Goal: Task Accomplishment & Management: Use online tool/utility

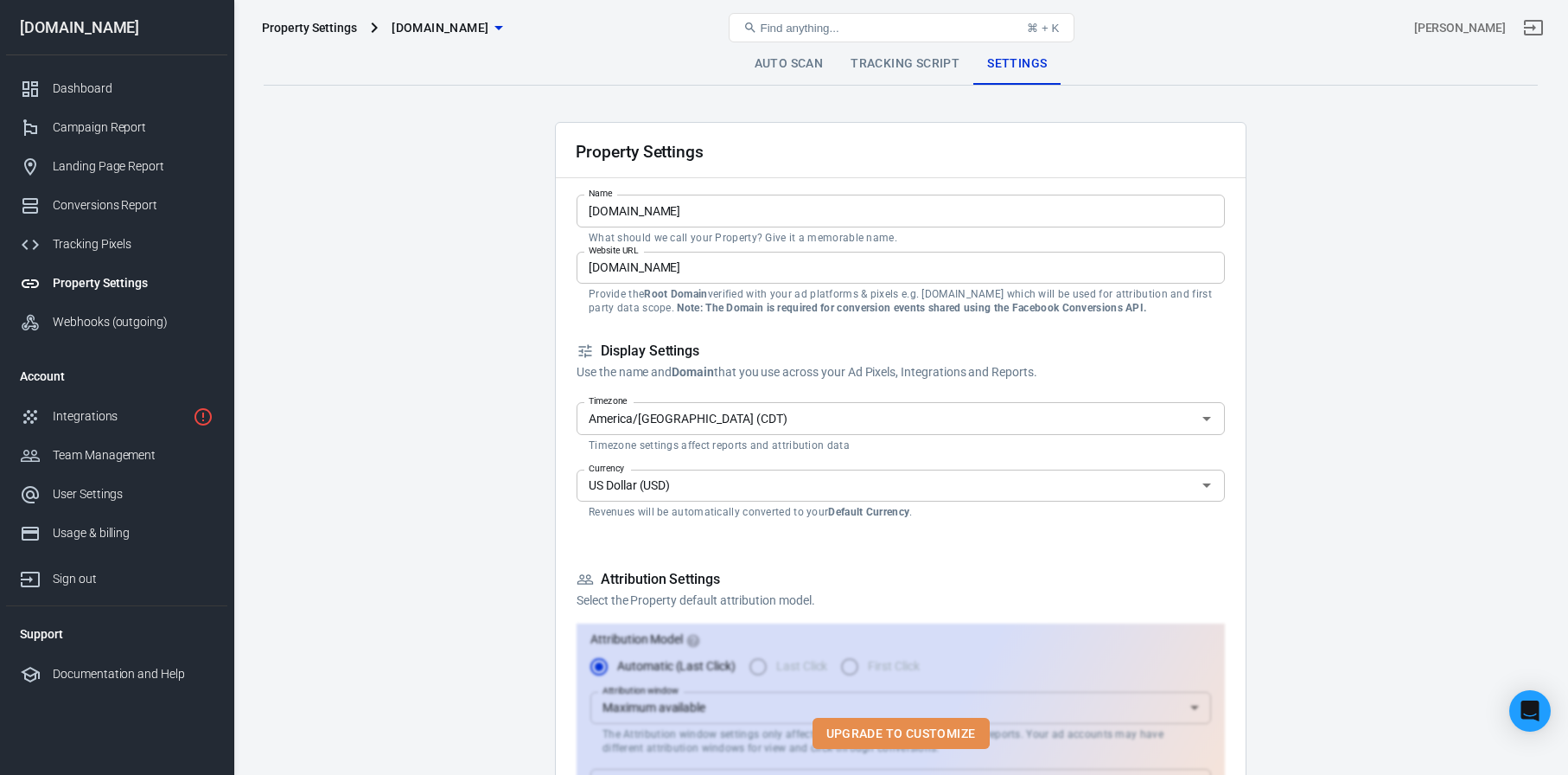
click at [879, 718] on button "Upgrade to customize" at bounding box center [901, 733] width 177 height 32
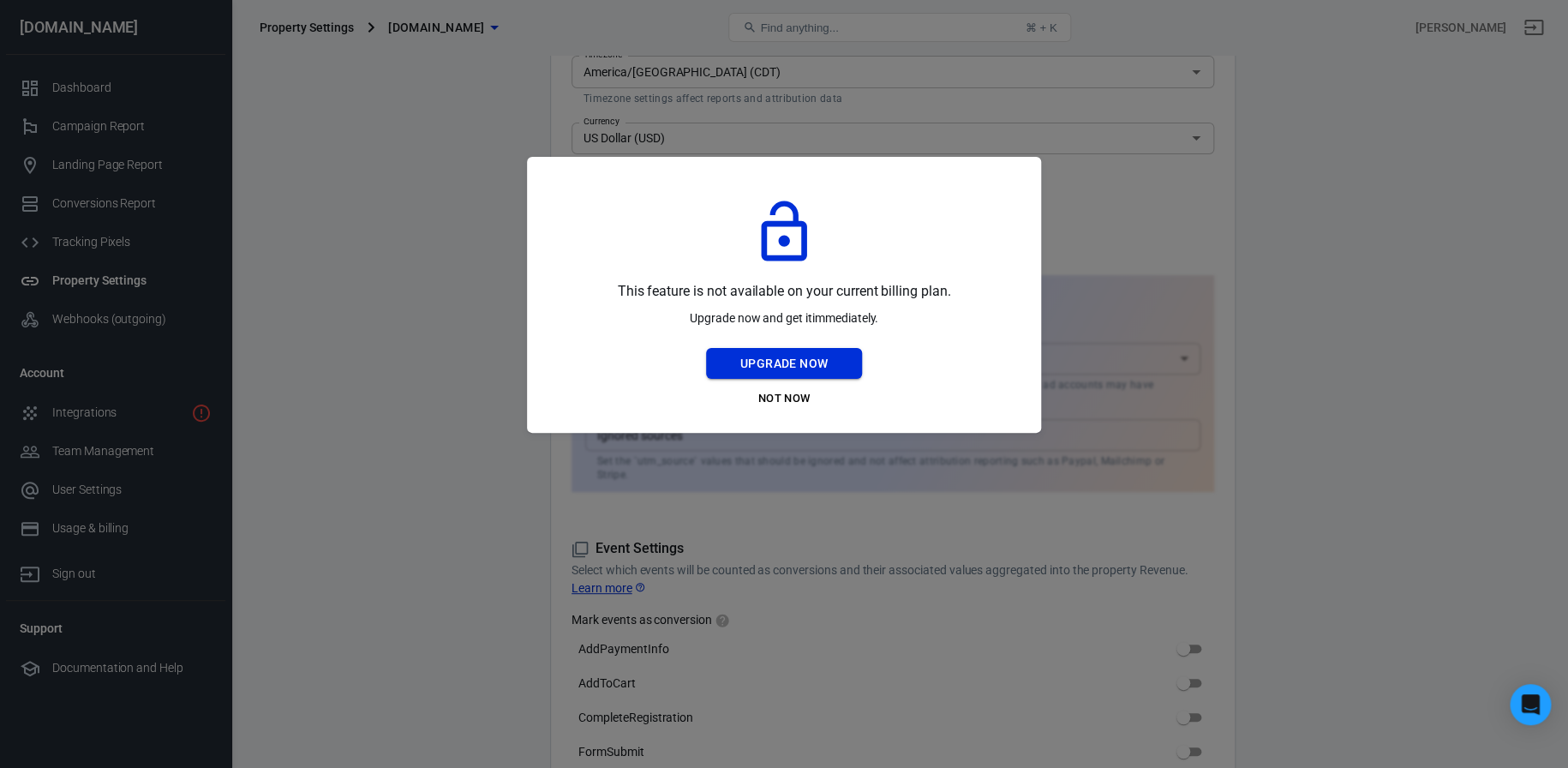
click at [818, 364] on button "Upgrade Now" at bounding box center [784, 364] width 156 height 32
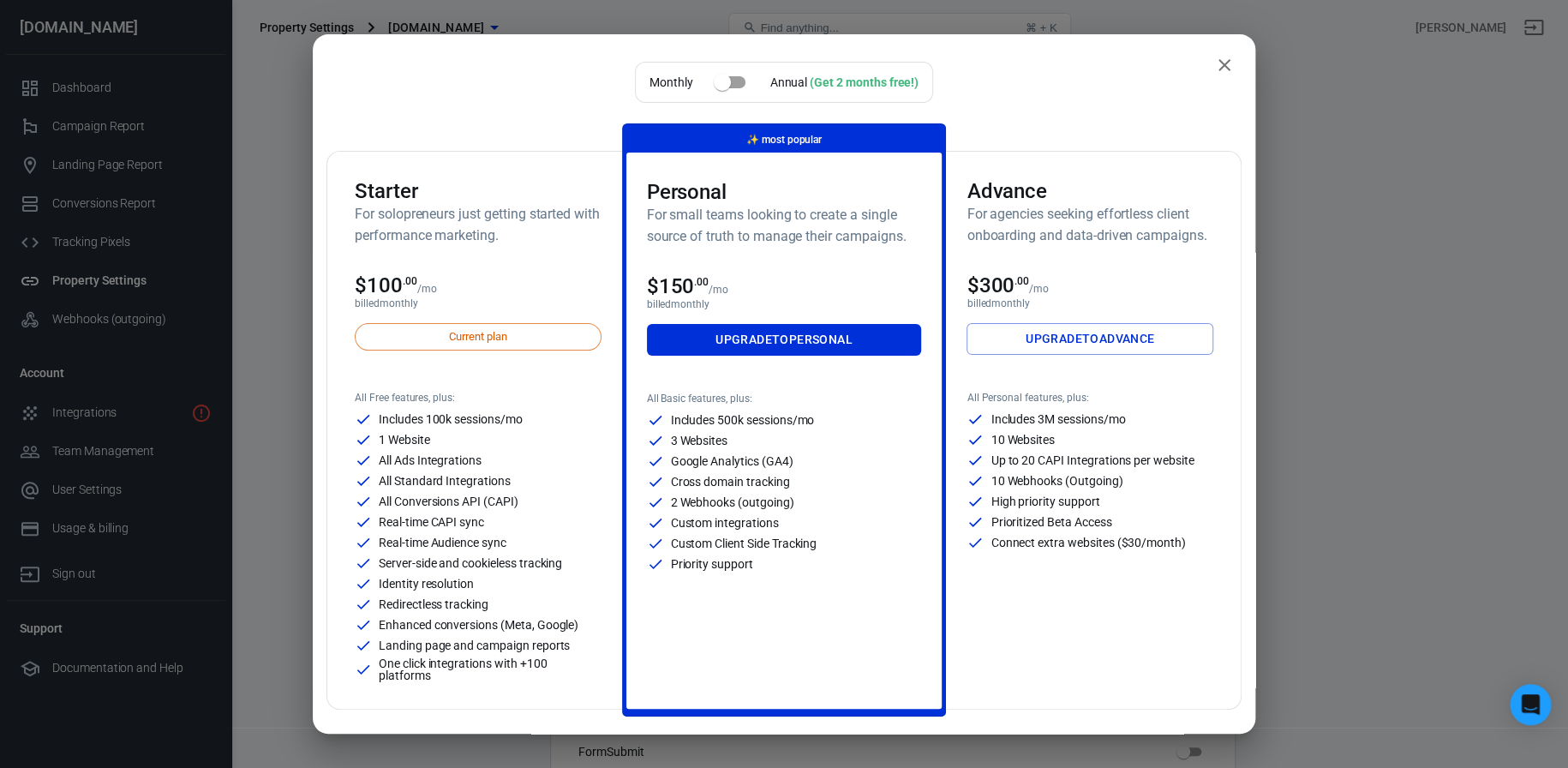
click at [1214, 69] on icon "close" at bounding box center [1224, 65] width 20 height 20
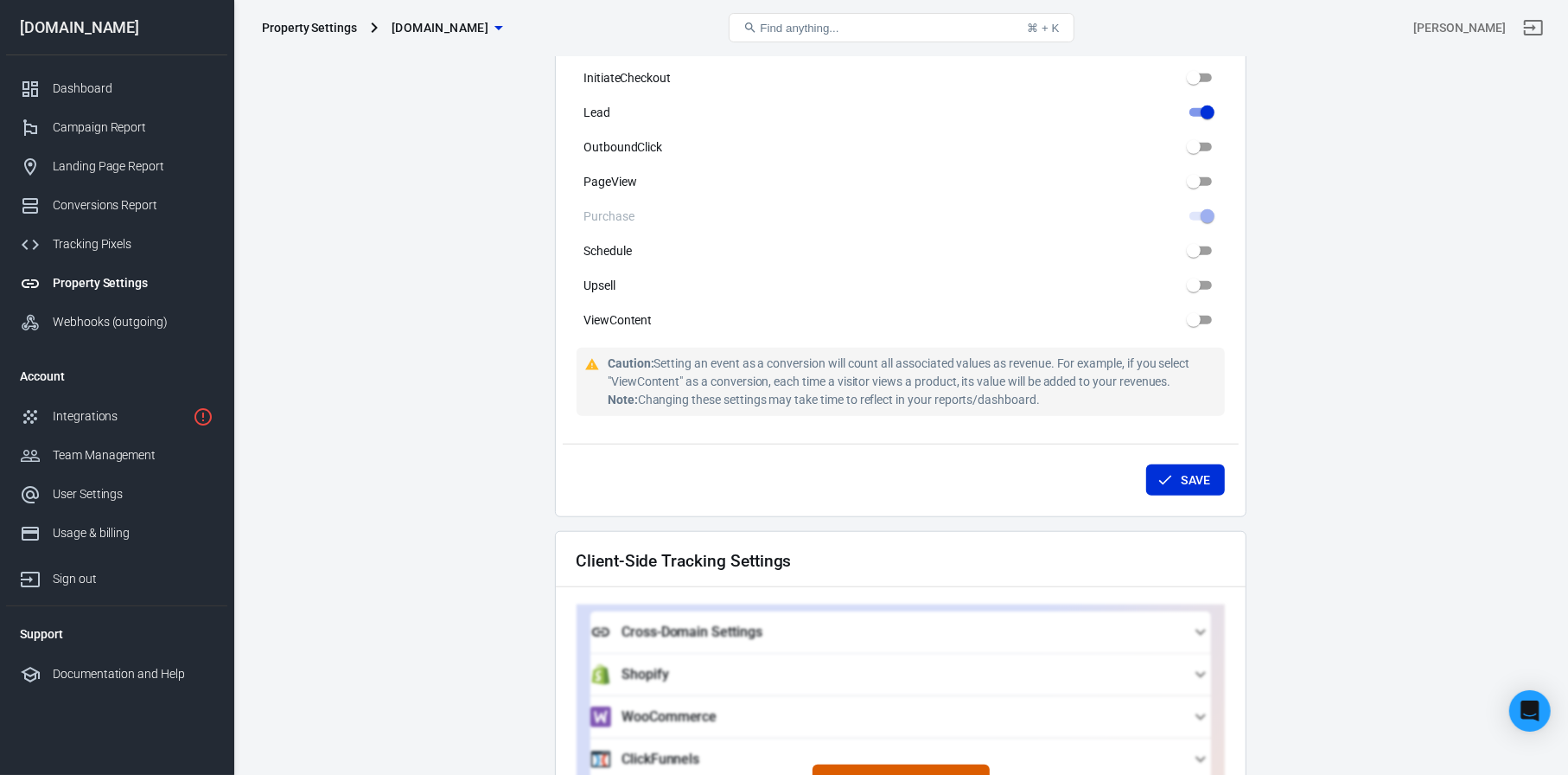
scroll to position [1037, 0]
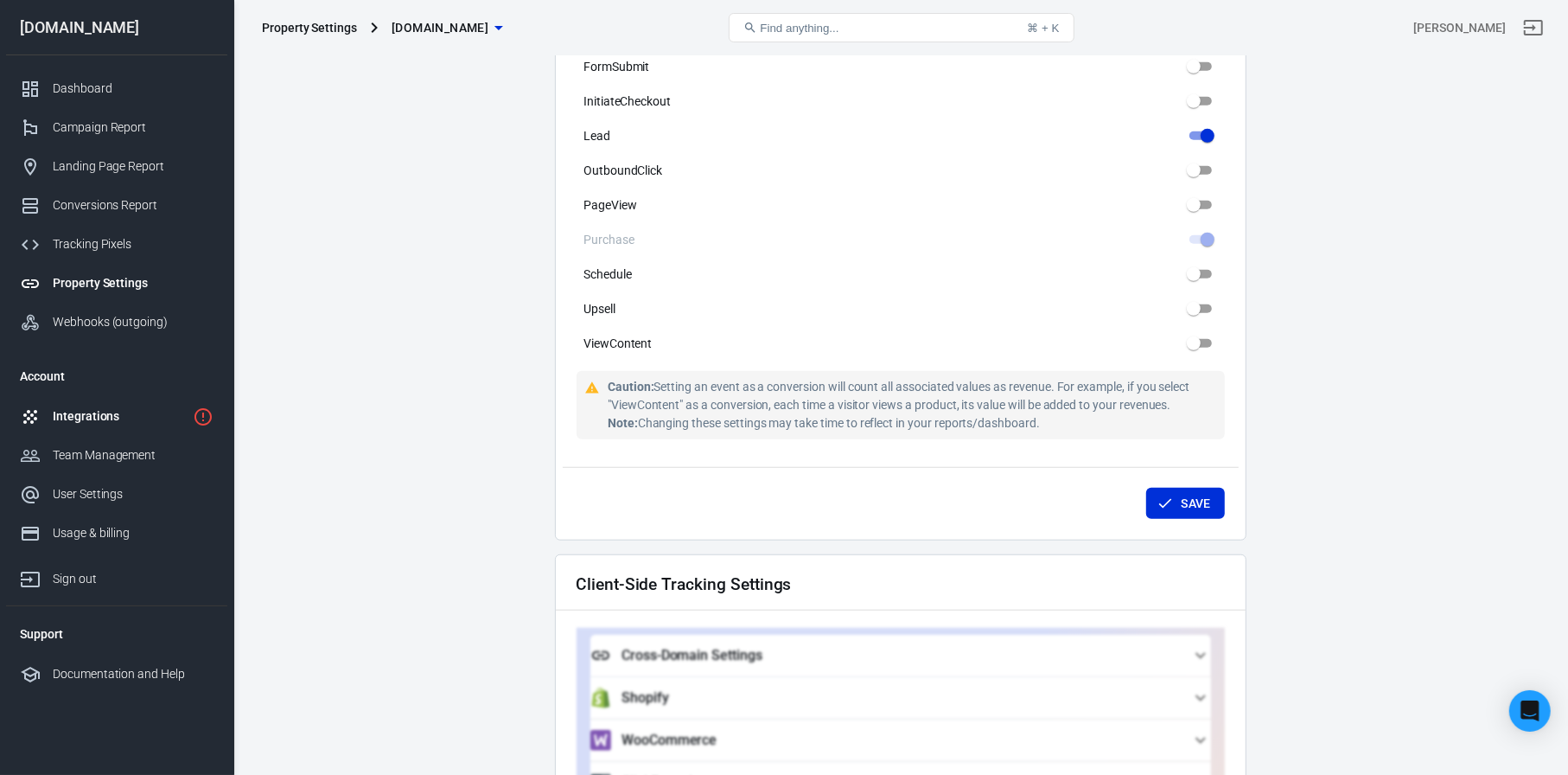
click at [68, 424] on div "Integrations" at bounding box center [120, 416] width 133 height 19
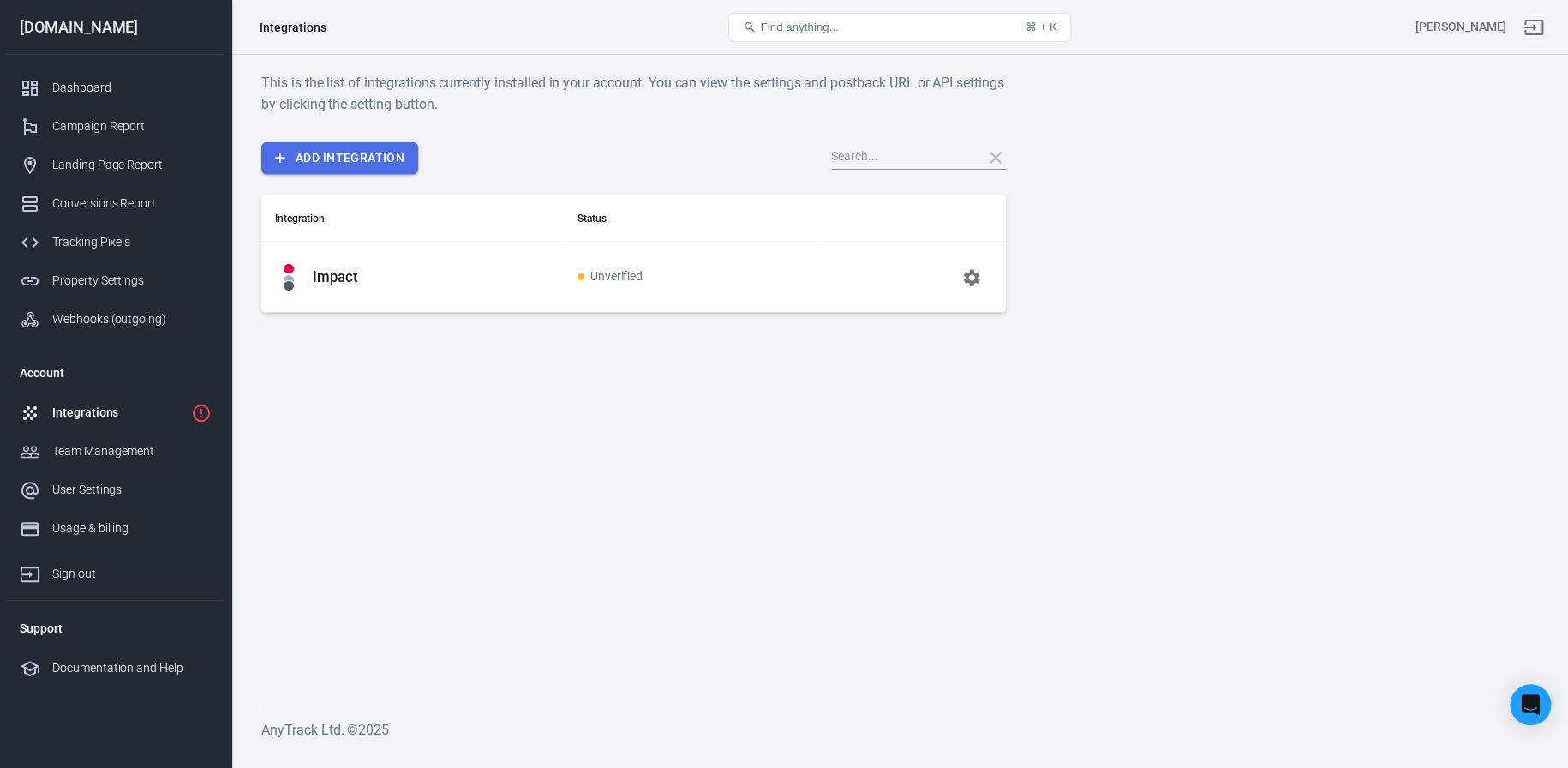
click at [361, 146] on link "Add Integration" at bounding box center [339, 158] width 157 height 32
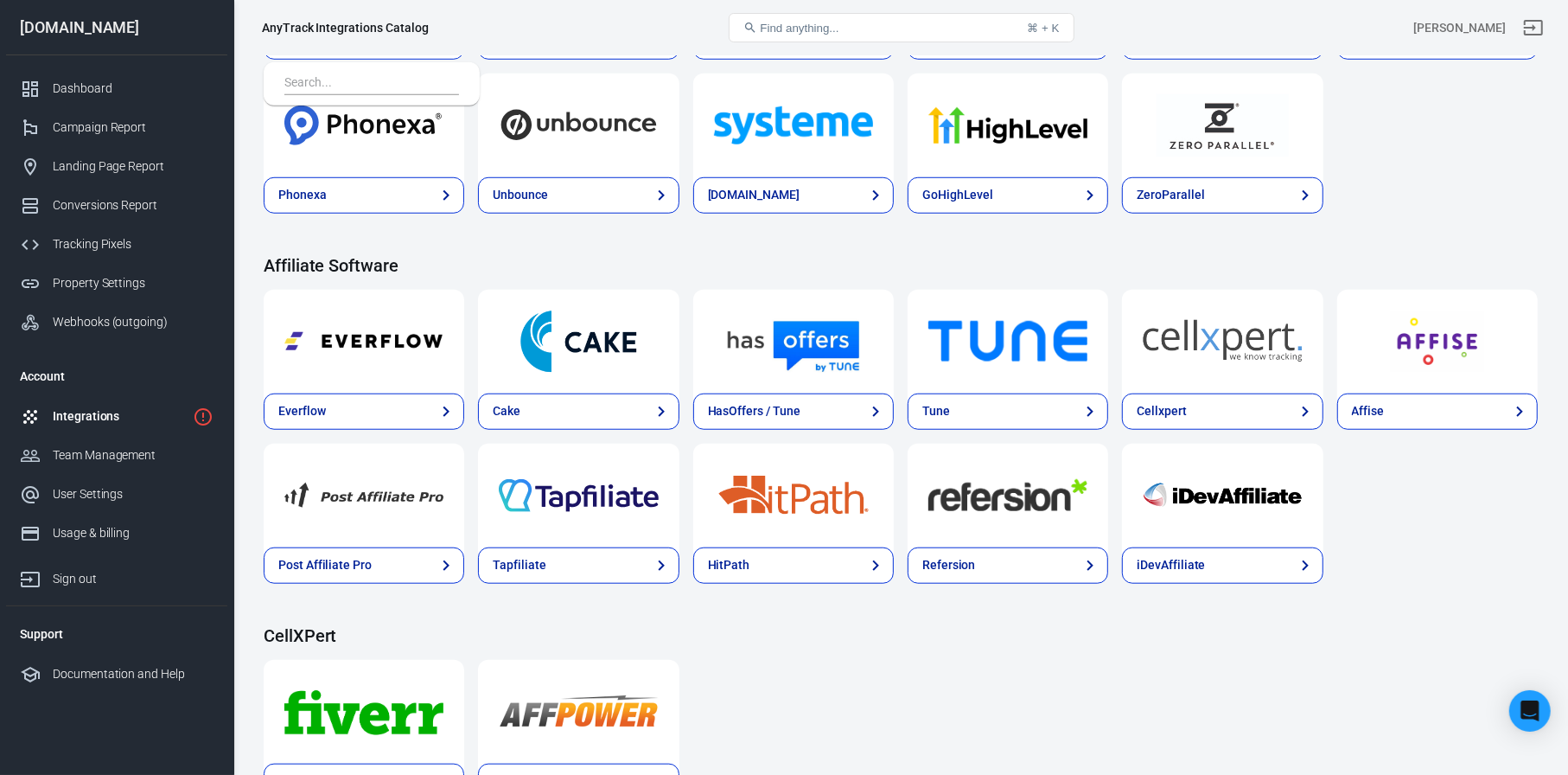
scroll to position [1211, 0]
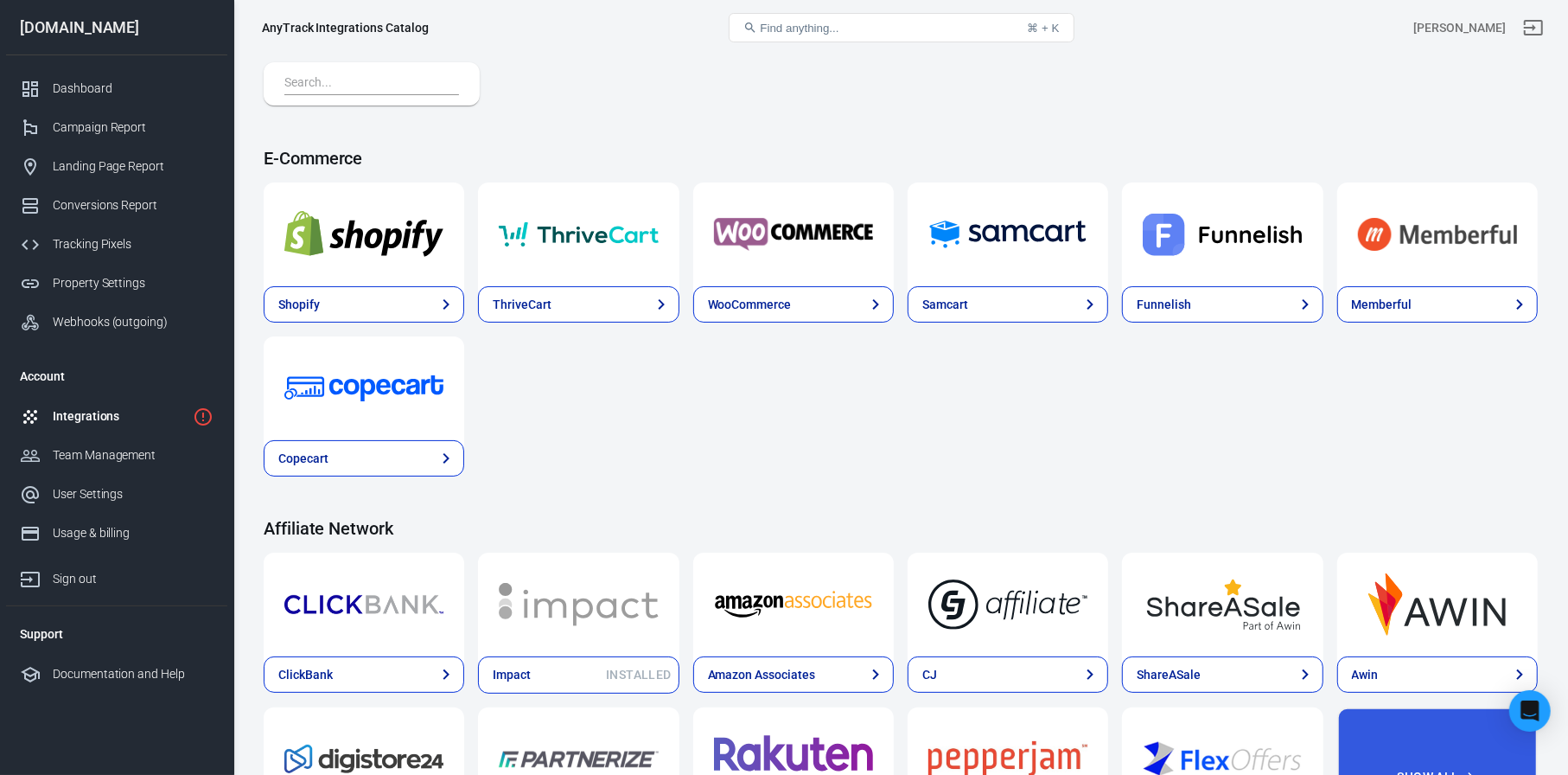
scroll to position [86, 0]
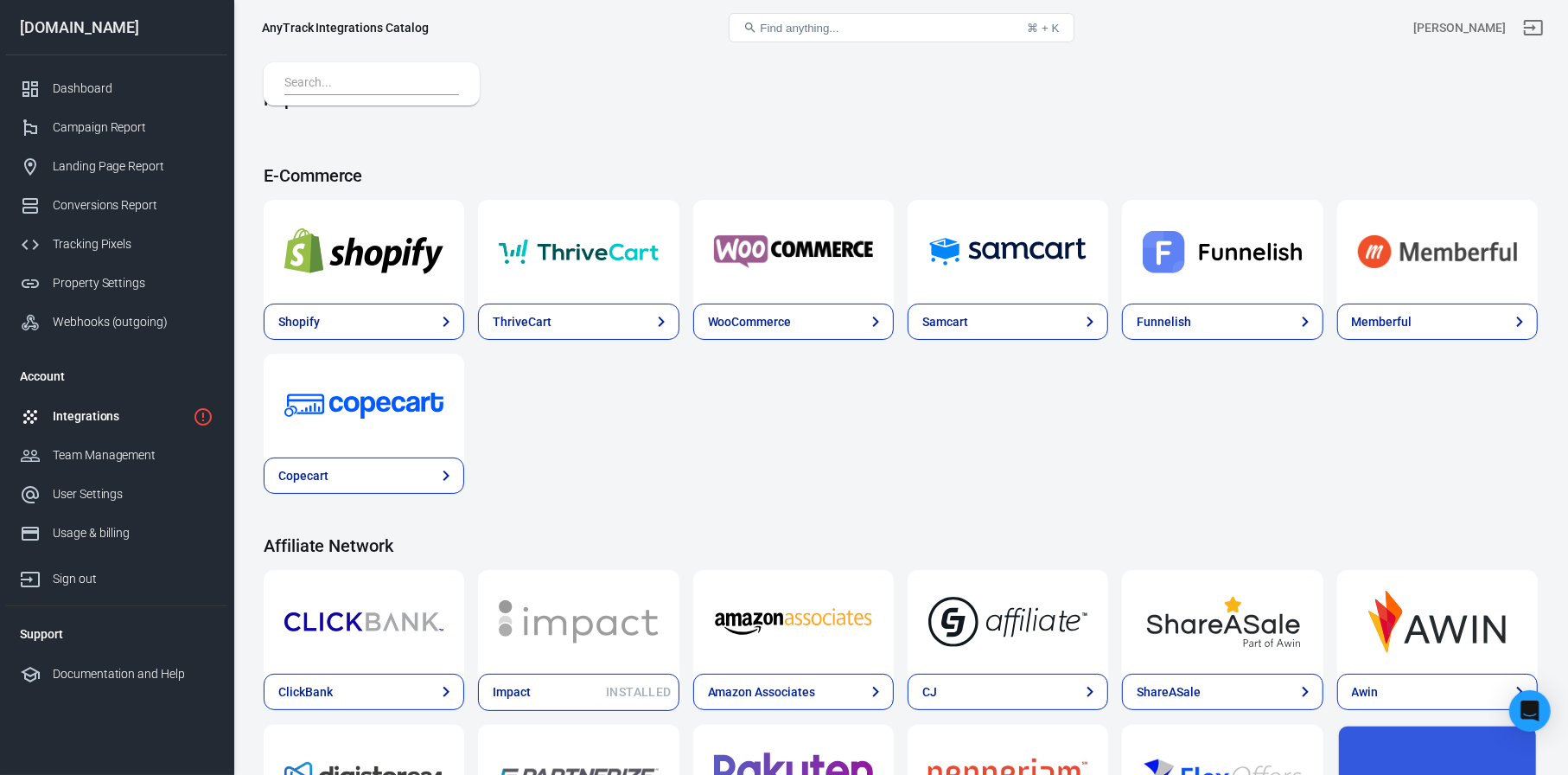
click at [398, 76] on input "text" at bounding box center [368, 83] width 168 height 22
paste input "pushnami"
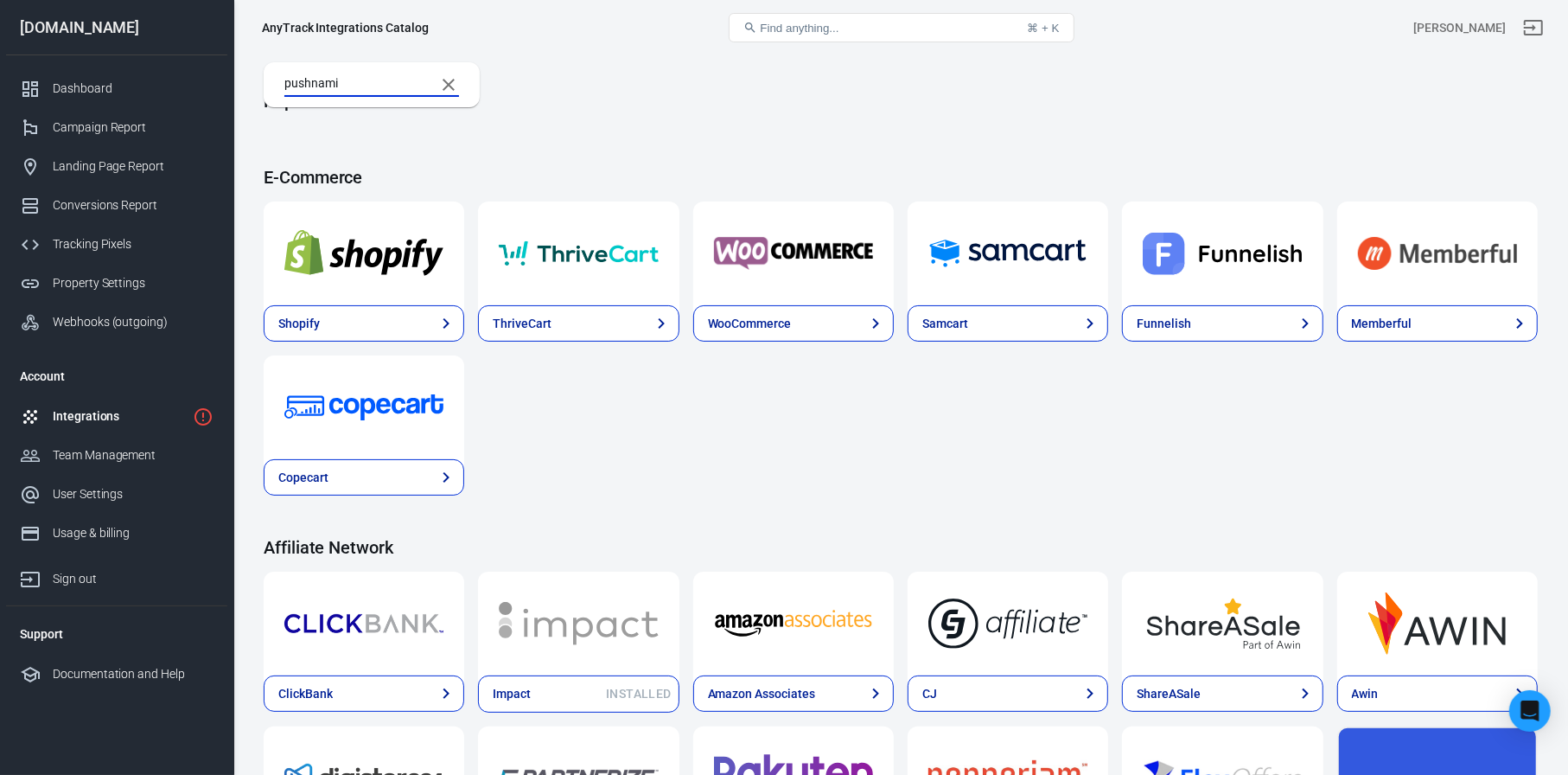
scroll to position [0, 0]
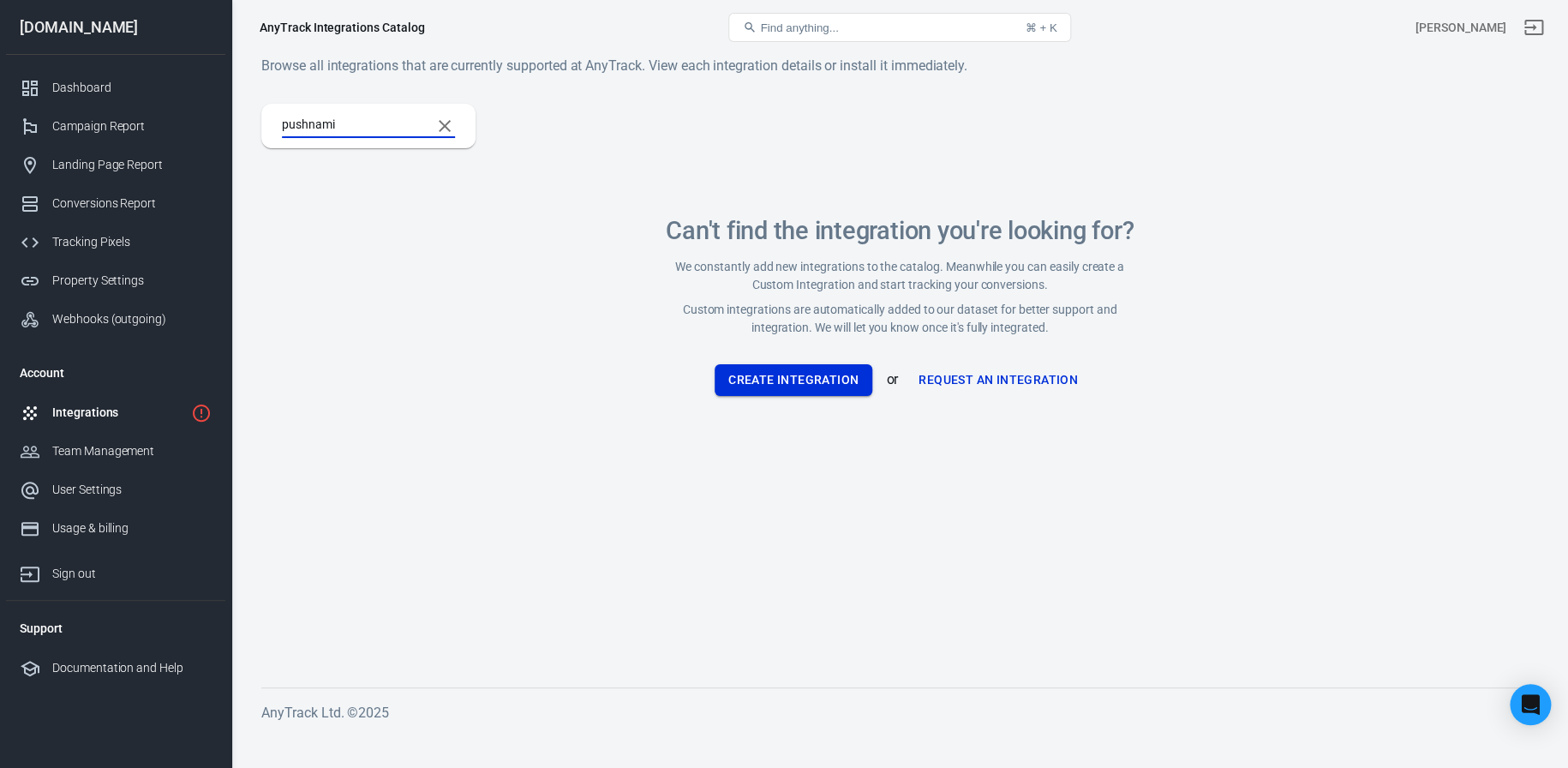
type input "pushnami"
click at [815, 381] on button "Create Integration" at bounding box center [794, 379] width 158 height 32
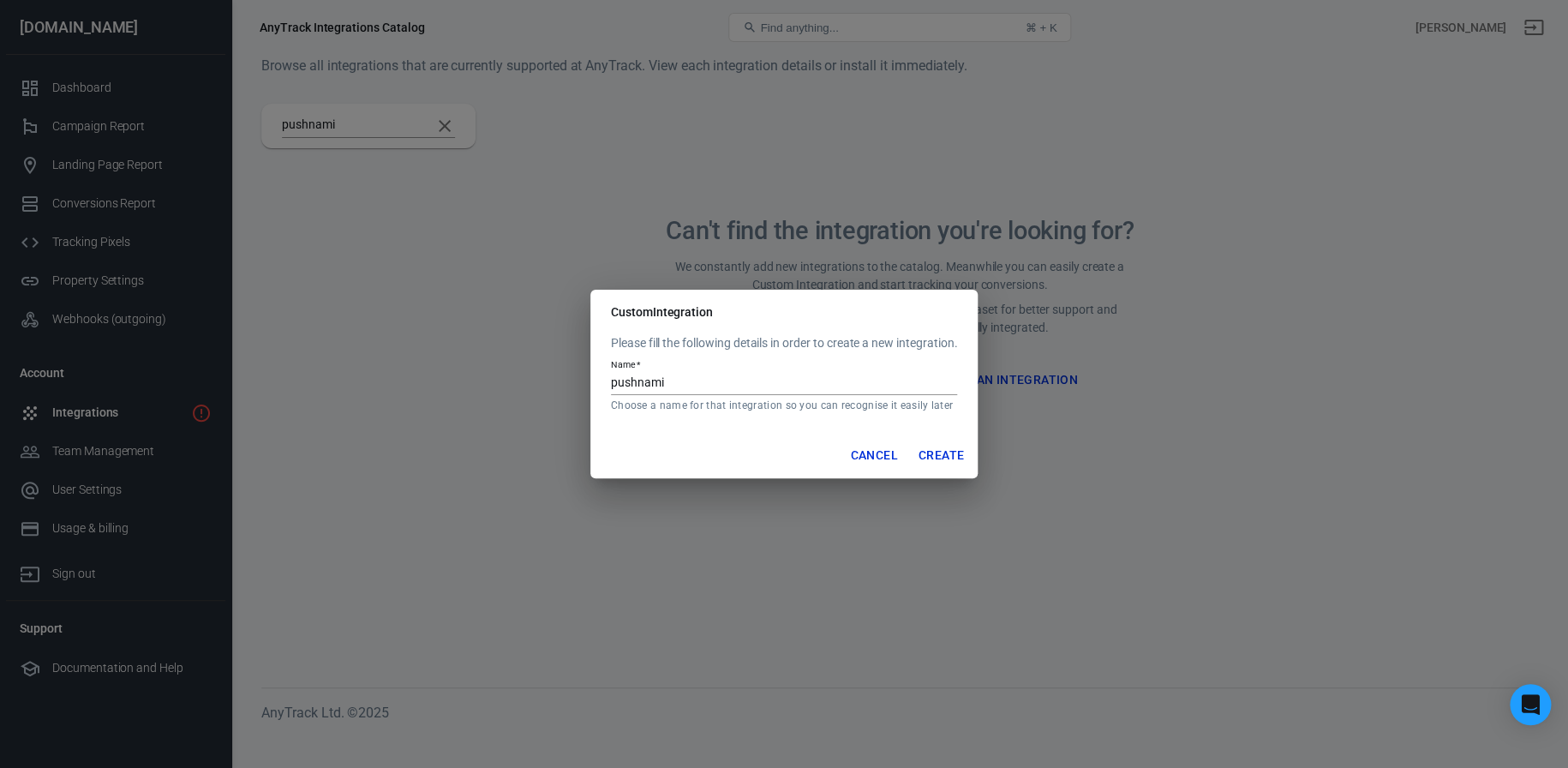
click at [949, 455] on button "Create" at bounding box center [941, 455] width 59 height 32
click at [538, 451] on div "Custom Integration Please fill the following details in order to create a new i…" at bounding box center [784, 384] width 1568 height 768
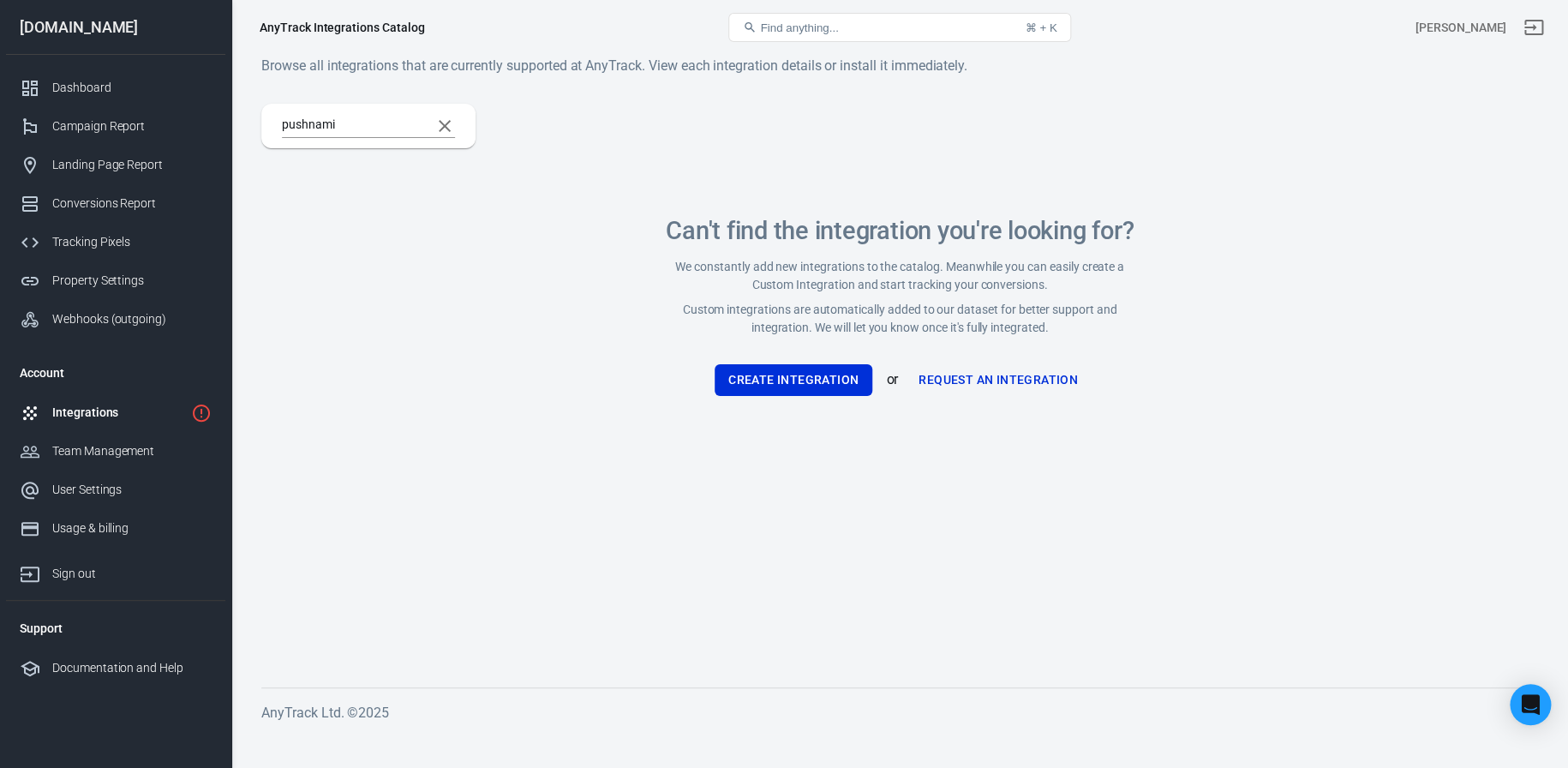
click at [119, 426] on link "Integrations" at bounding box center [116, 412] width 220 height 39
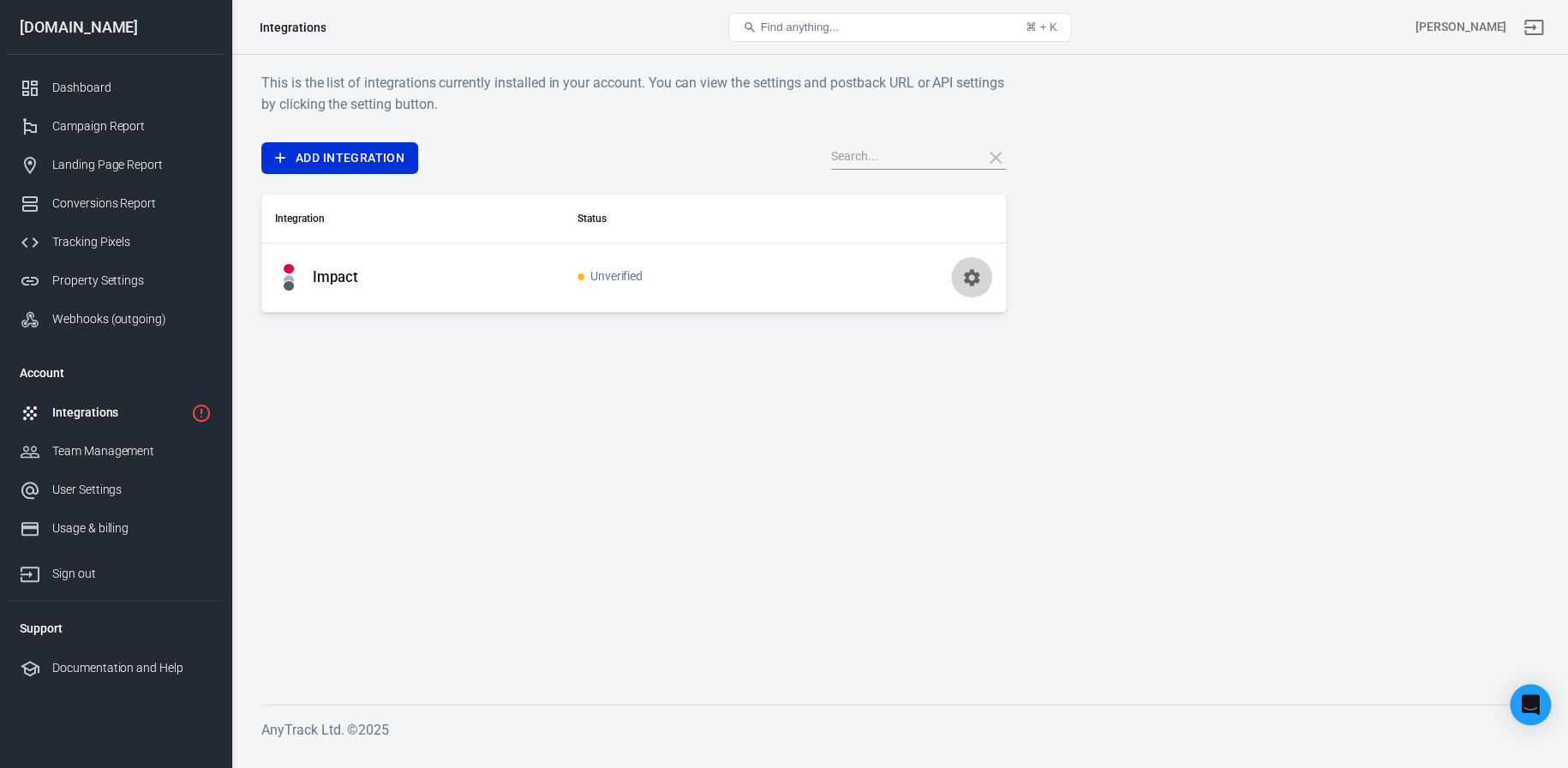
click at [962, 274] on icon "button" at bounding box center [971, 277] width 20 height 20
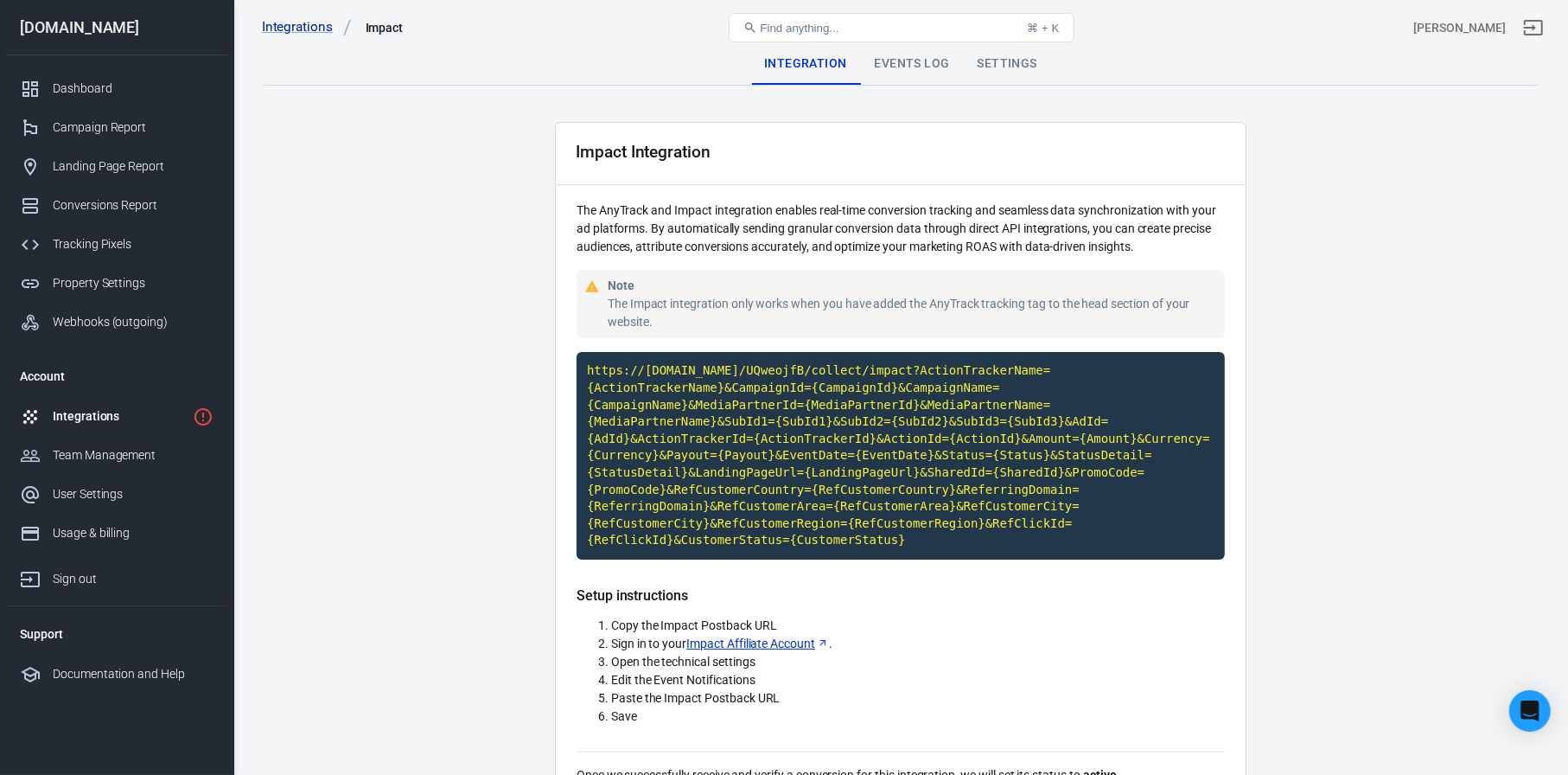
click at [904, 51] on div "Integrations Impact Find anything... ⌘ + K [PERSON_NAME]" at bounding box center [901, 28] width 1334 height 56
click at [904, 67] on div "Events Log" at bounding box center [912, 64] width 103 height 42
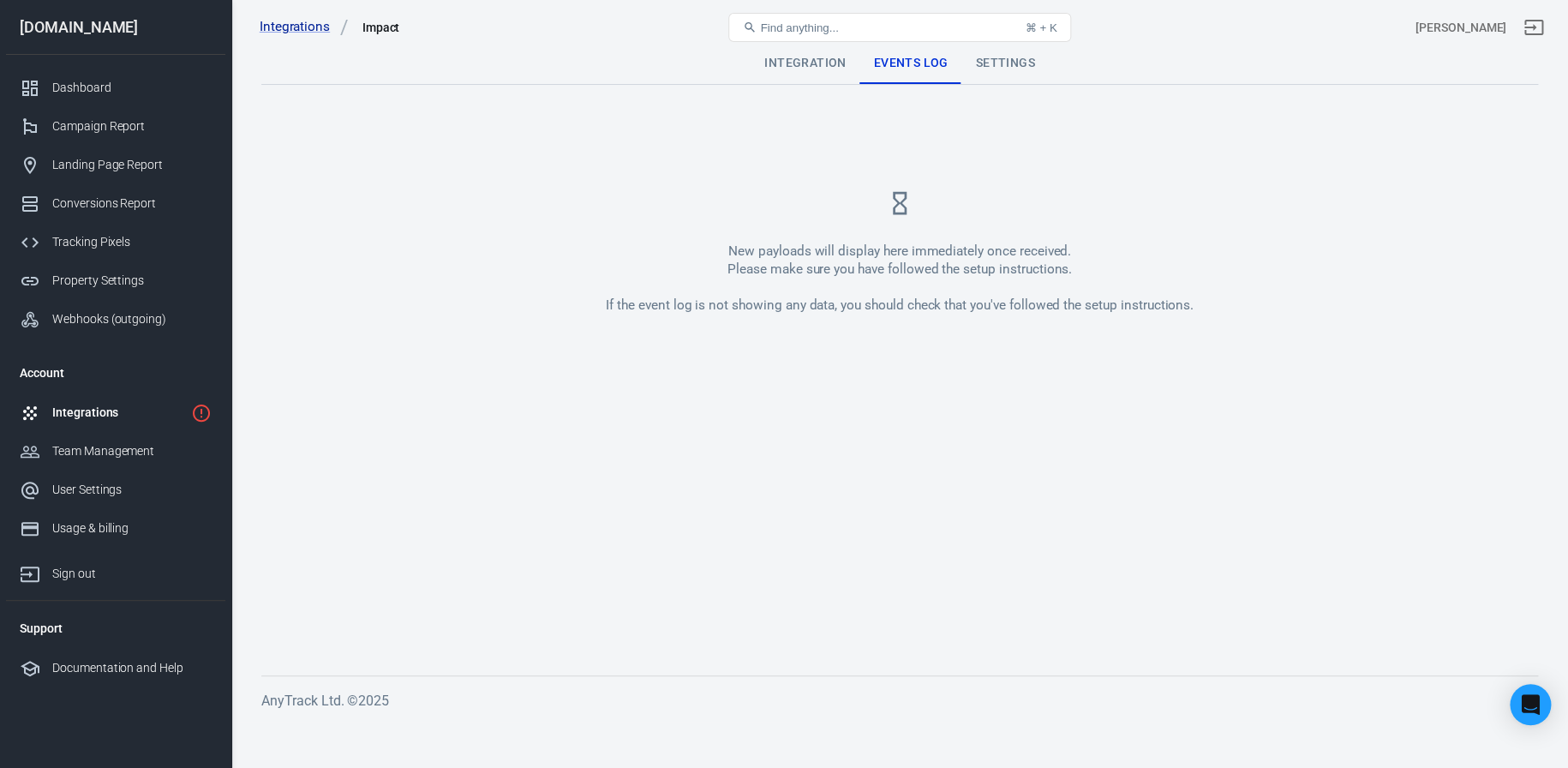
click at [1010, 59] on div "Settings" at bounding box center [1005, 63] width 86 height 41
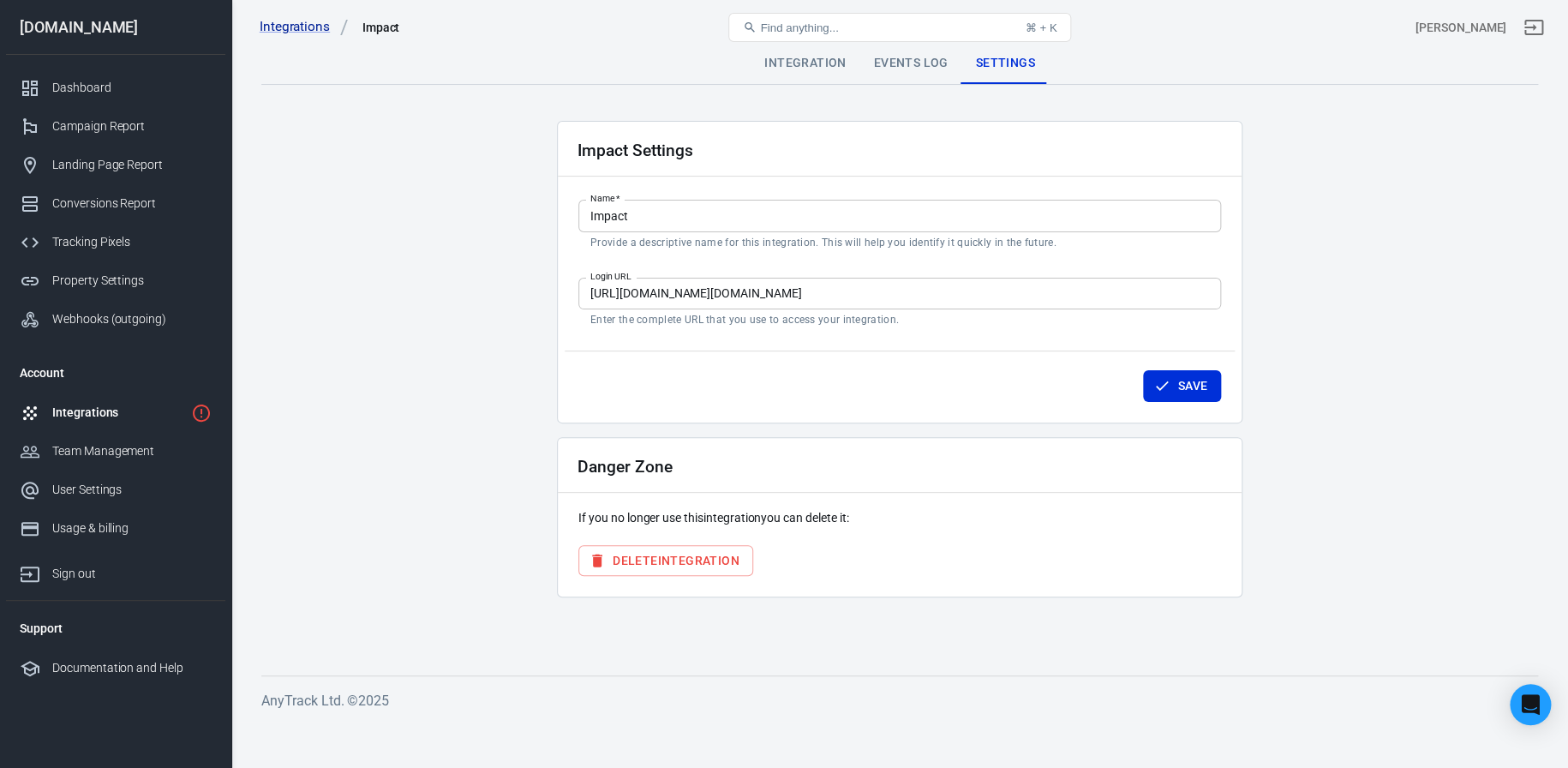
click at [819, 70] on div "Integration" at bounding box center [805, 63] width 108 height 41
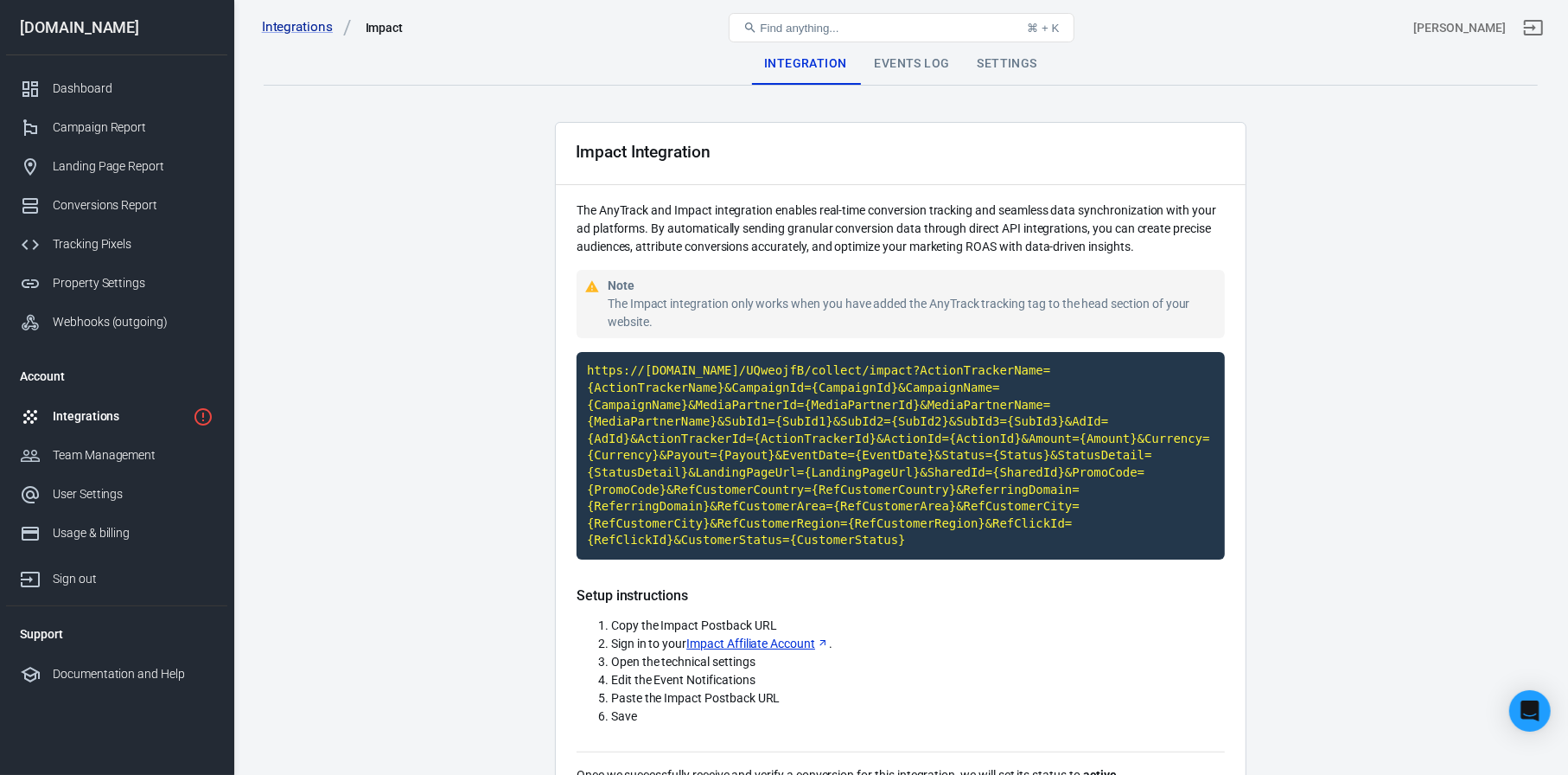
click at [95, 418] on div "Integrations" at bounding box center [120, 416] width 133 height 19
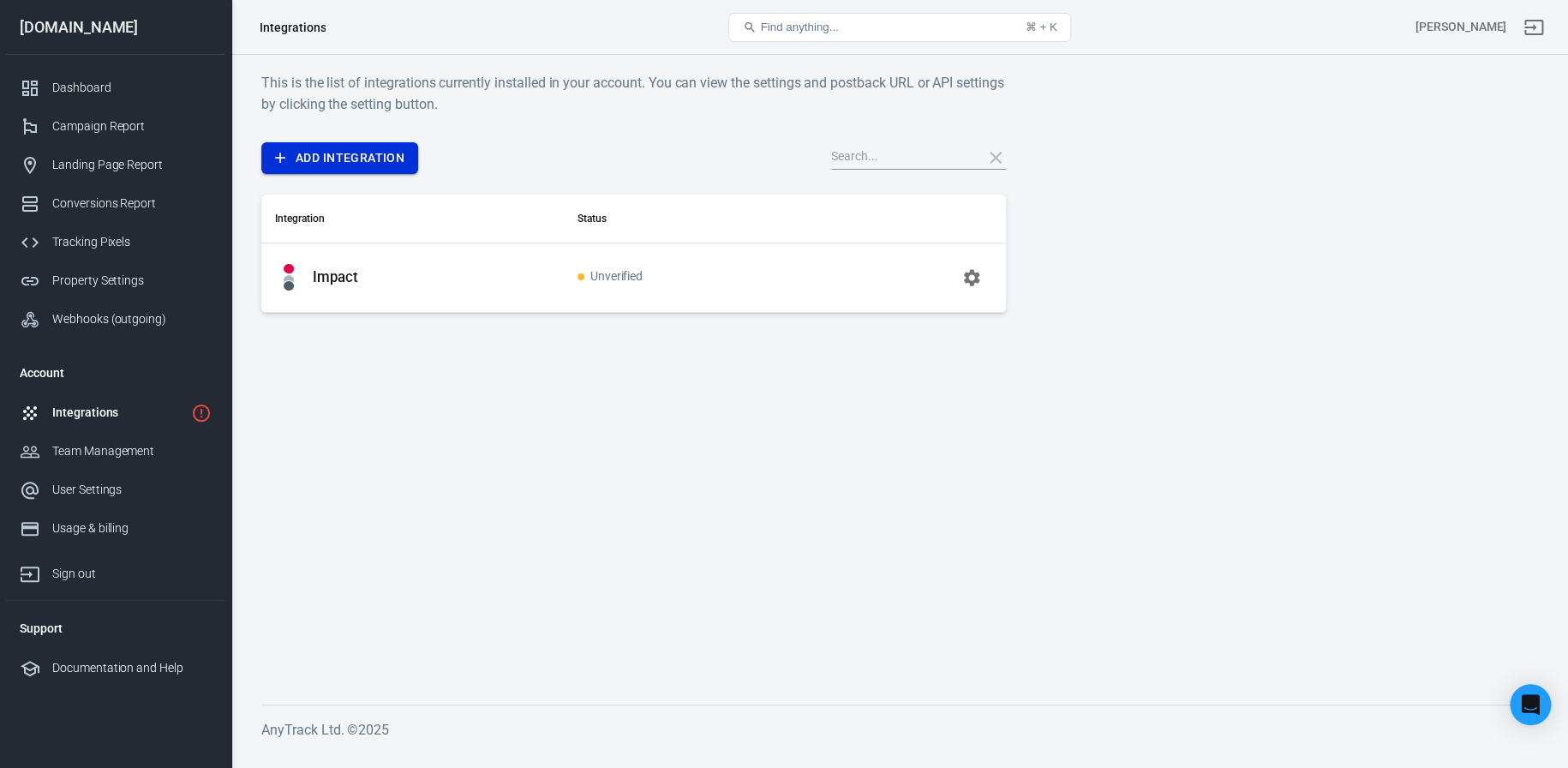
click at [370, 160] on link "Add Integration" at bounding box center [339, 158] width 157 height 32
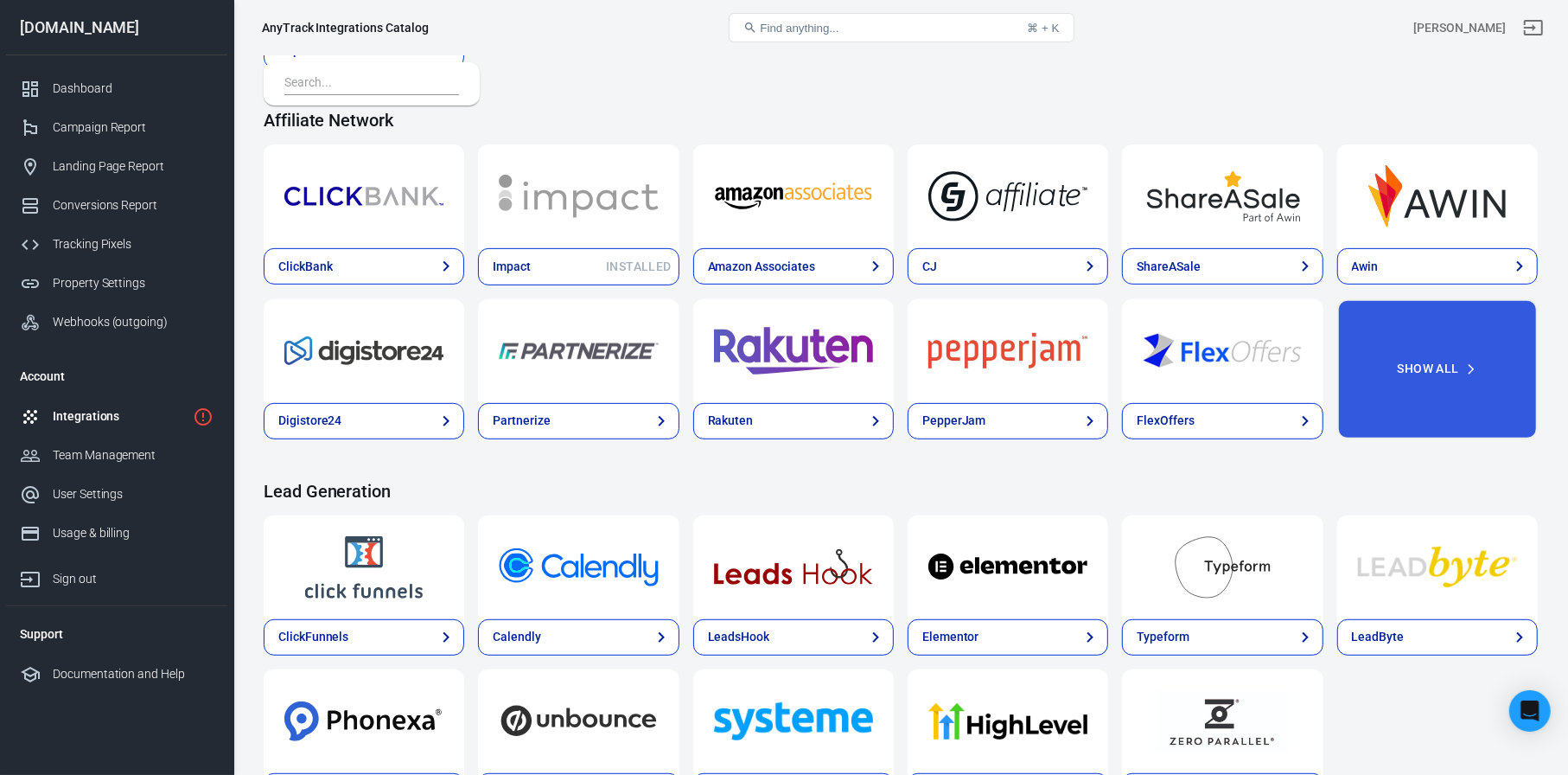
scroll to position [519, 0]
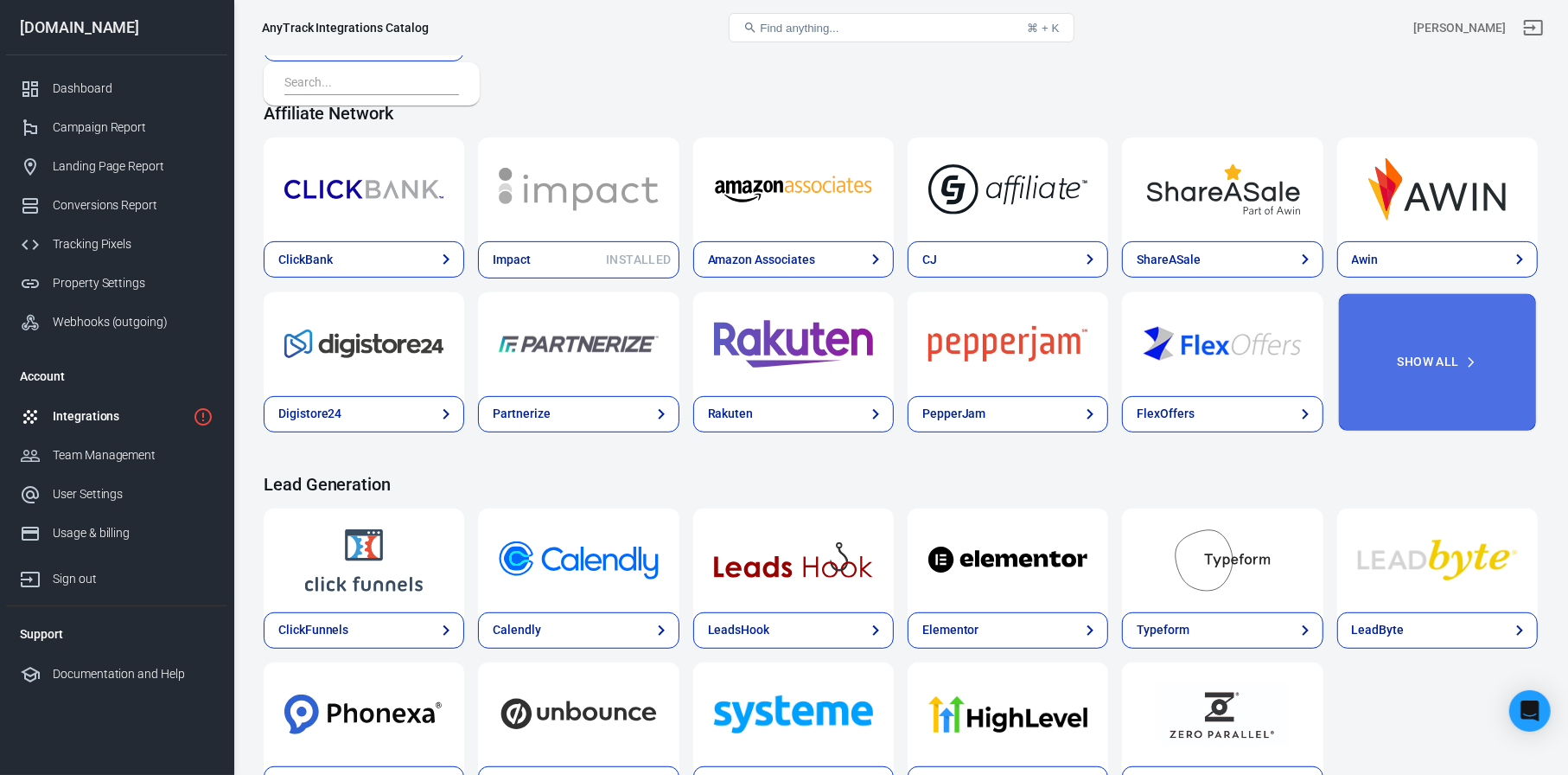
click at [1429, 368] on button "Show All" at bounding box center [1437, 362] width 200 height 140
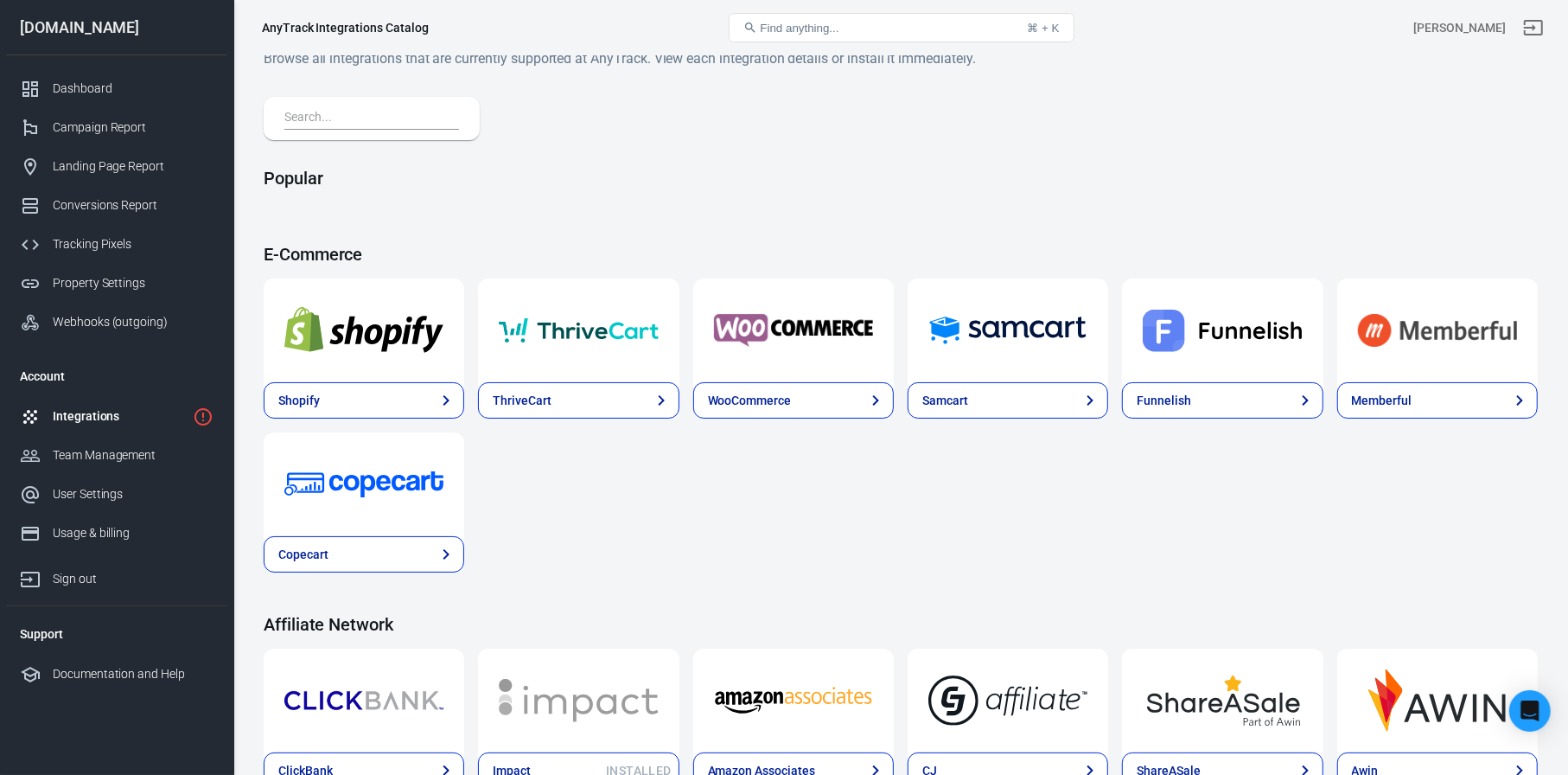
scroll to position [0, 0]
